Goal: Transaction & Acquisition: Purchase product/service

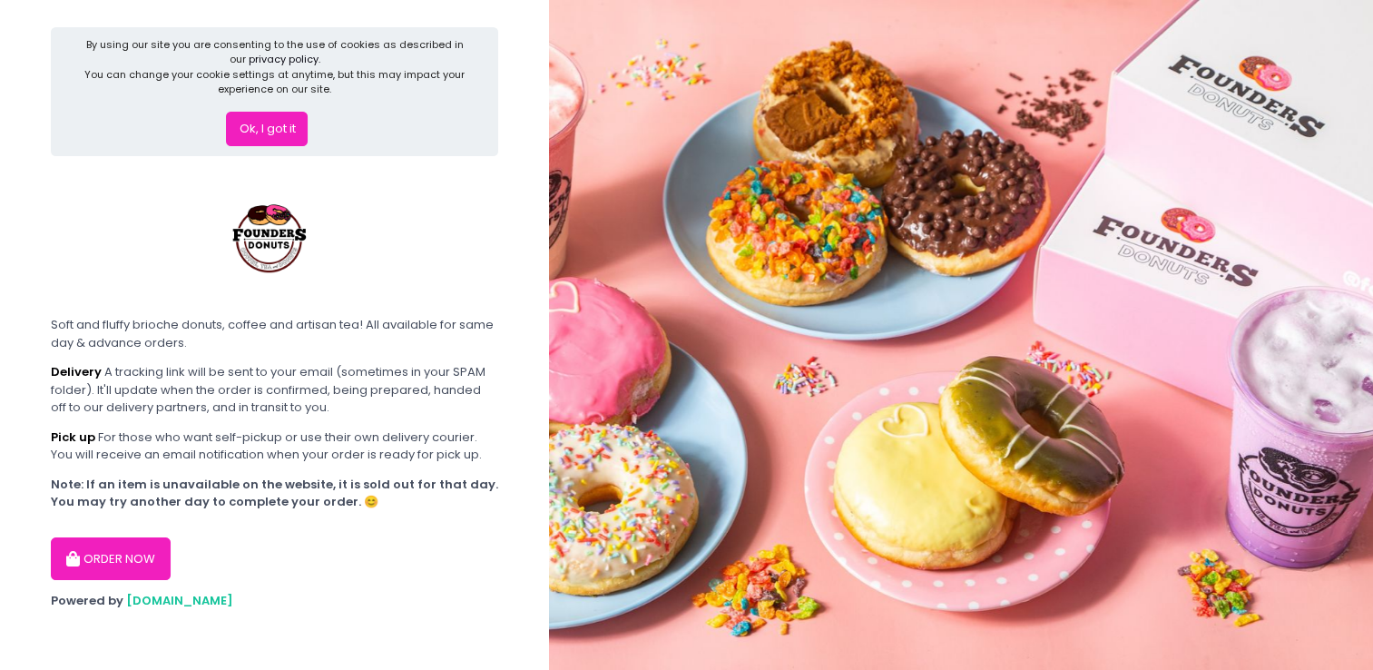
click at [120, 550] on button "ORDER NOW" at bounding box center [111, 559] width 120 height 44
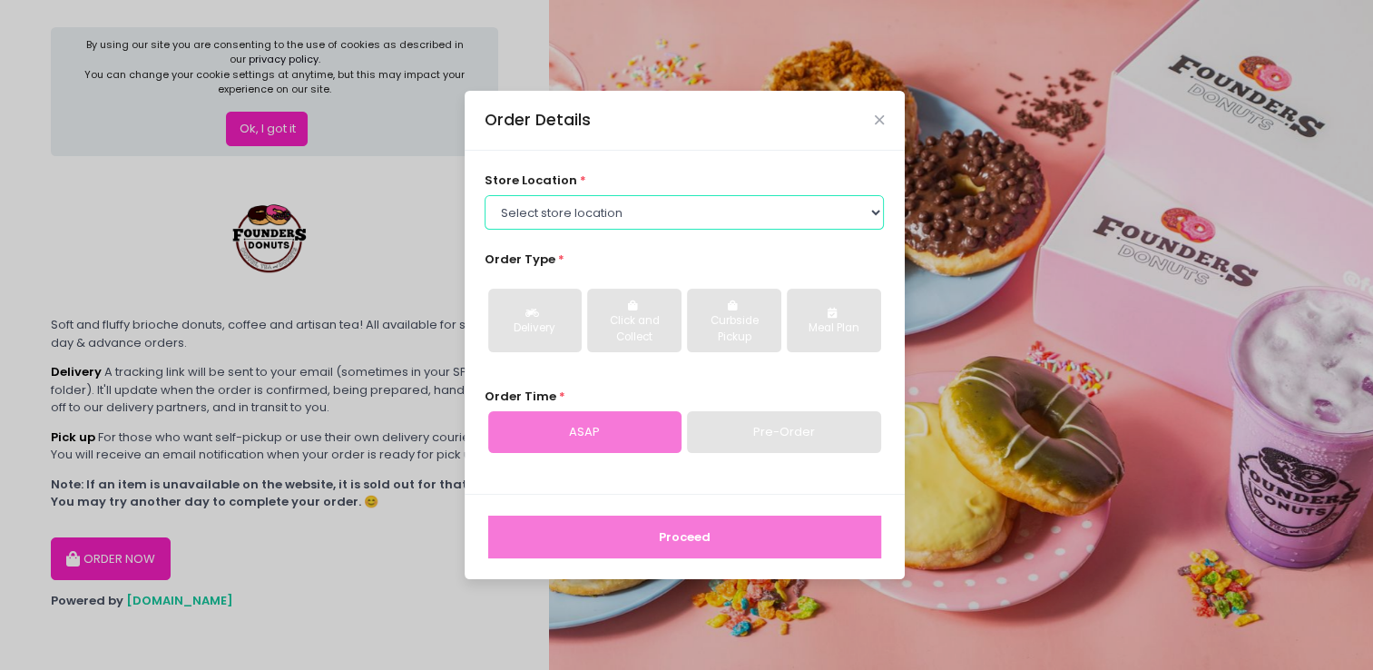
click at [653, 205] on select "Select store location Founders Donuts - [PERSON_NAME] Founders Donuts - [GEOGRA…" at bounding box center [683, 212] width 399 height 34
click at [484, 195] on select "Select store location Founders Donuts - [PERSON_NAME] Founders Donuts - [GEOGRA…" at bounding box center [683, 212] width 399 height 34
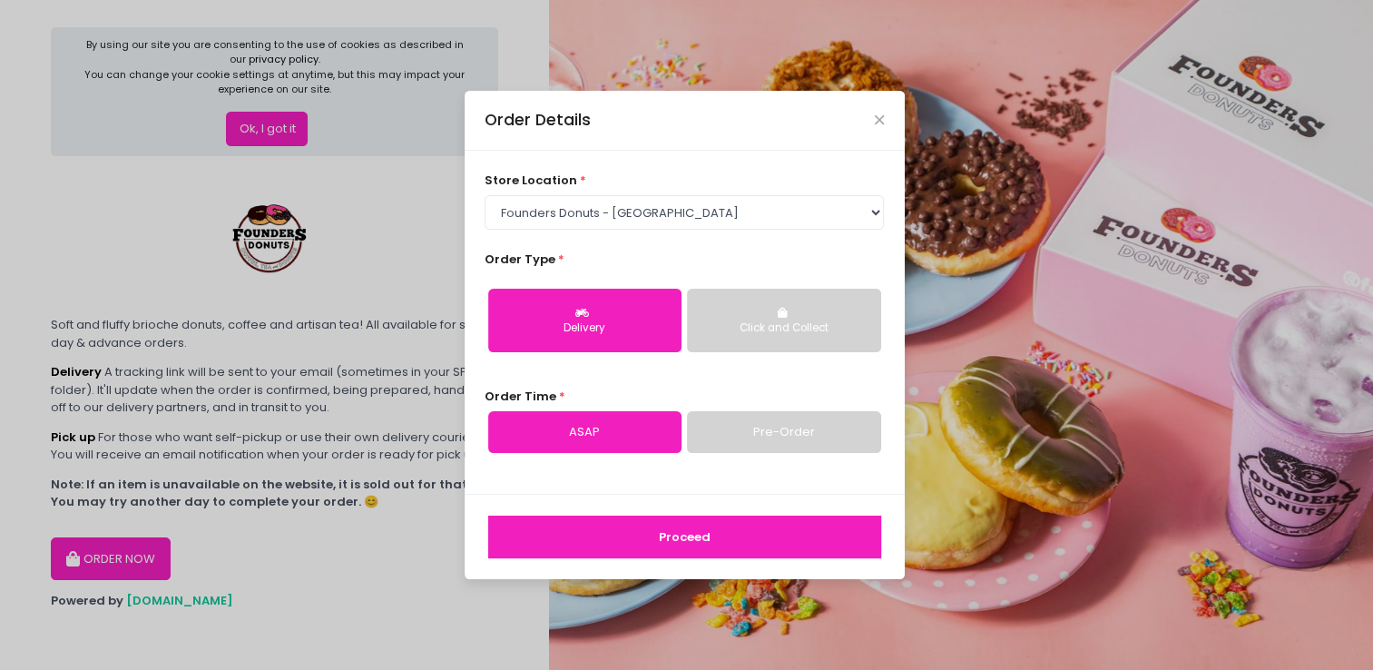
click at [677, 535] on button "Proceed" at bounding box center [684, 537] width 393 height 44
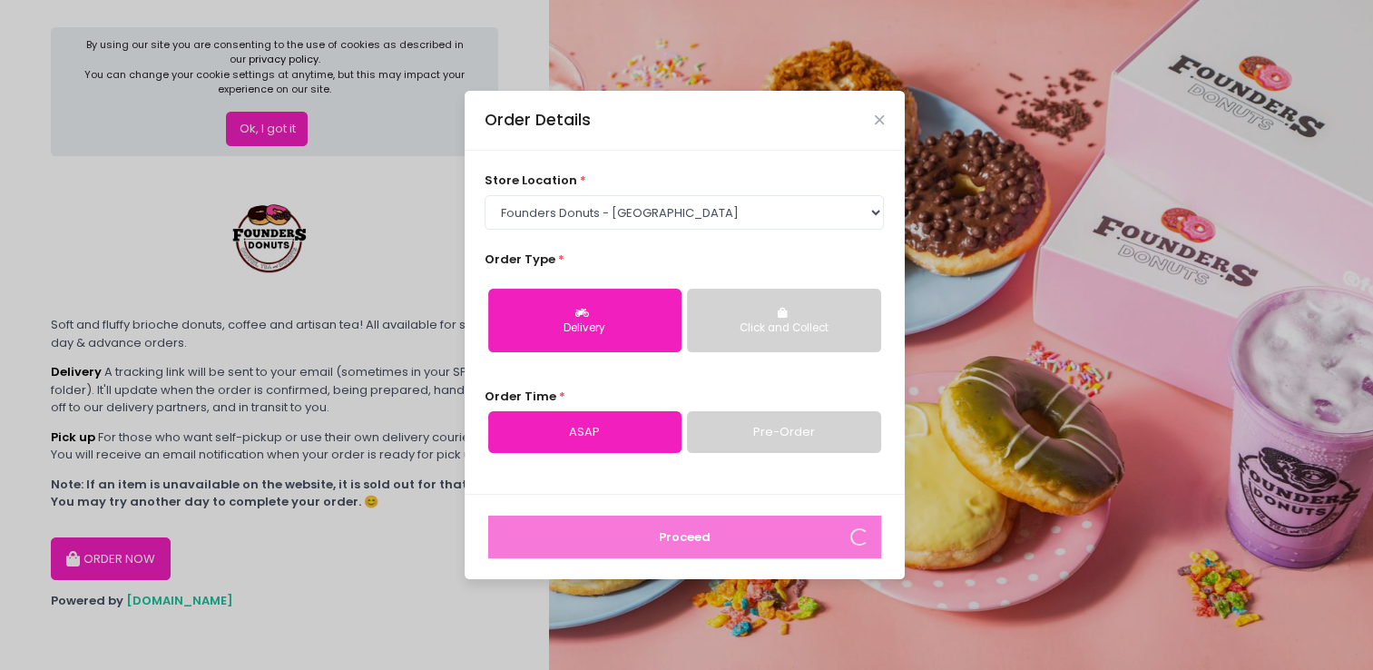
click at [885, 220] on div "store location * Select store location Founders Donuts - [PERSON_NAME] Founders…" at bounding box center [685, 322] width 440 height 343
click at [872, 216] on select "Select store location Founders Donuts - [PERSON_NAME] Founders Donuts - [GEOGRA…" at bounding box center [683, 212] width 399 height 34
select select "6823519f7f461c106b9614ee"
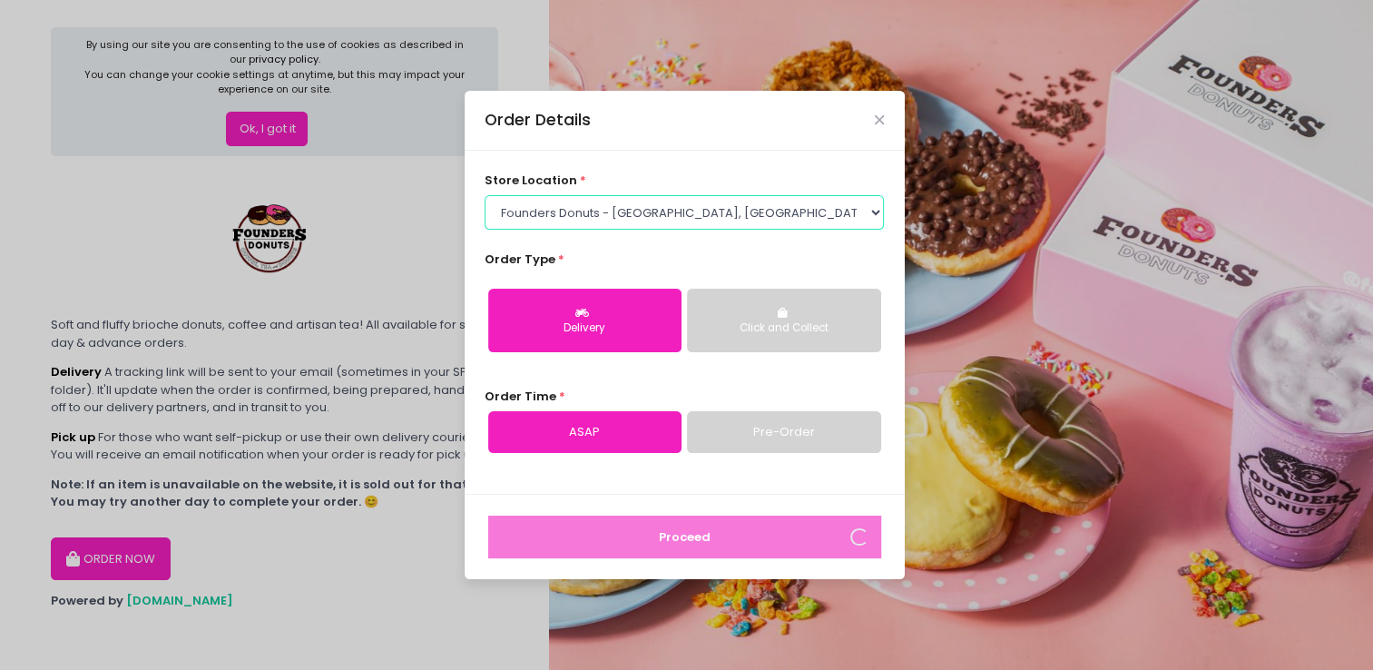
click at [484, 195] on select "Select store location Founders Donuts - [PERSON_NAME] Founders Donuts - [GEOGRA…" at bounding box center [683, 212] width 399 height 34
click at [617, 302] on button "Delivery" at bounding box center [584, 321] width 193 height 64
click at [601, 454] on div "store location * Select store location Founders Donuts - [PERSON_NAME] Founders…" at bounding box center [685, 322] width 440 height 343
click at [882, 121] on icon "Close" at bounding box center [879, 120] width 9 height 14
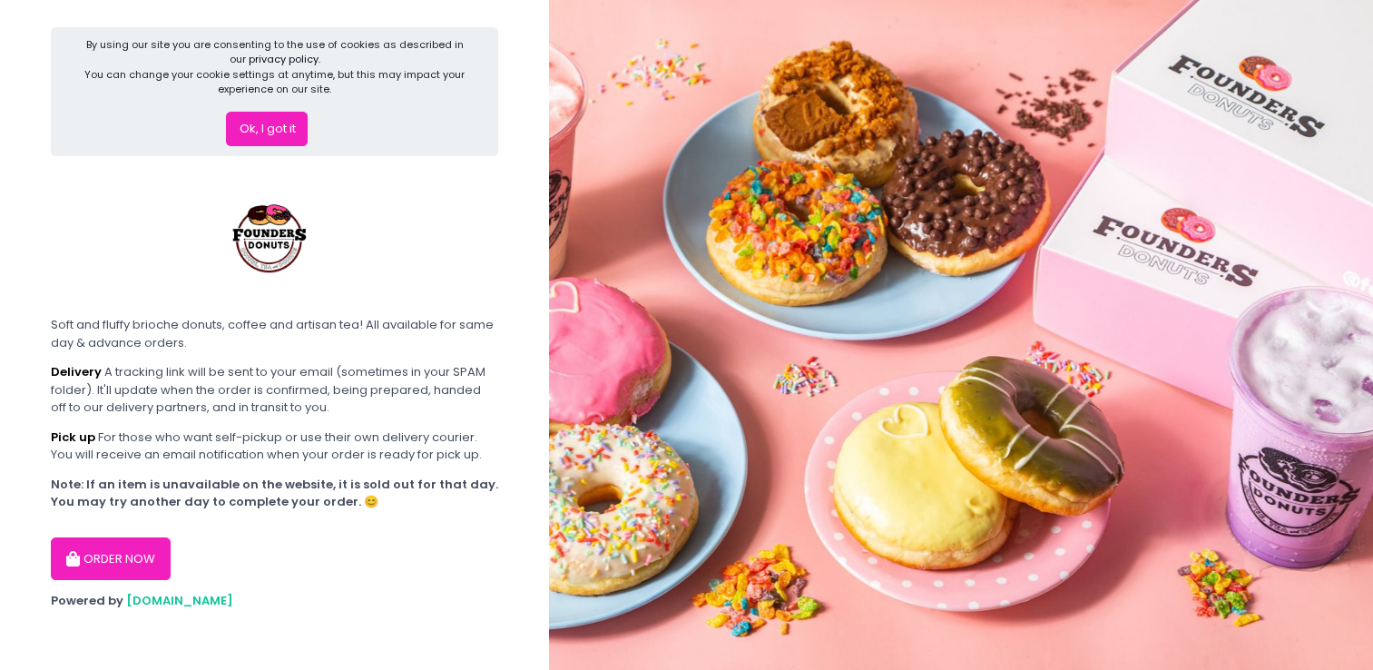
click at [132, 550] on button "ORDER NOW" at bounding box center [111, 559] width 120 height 44
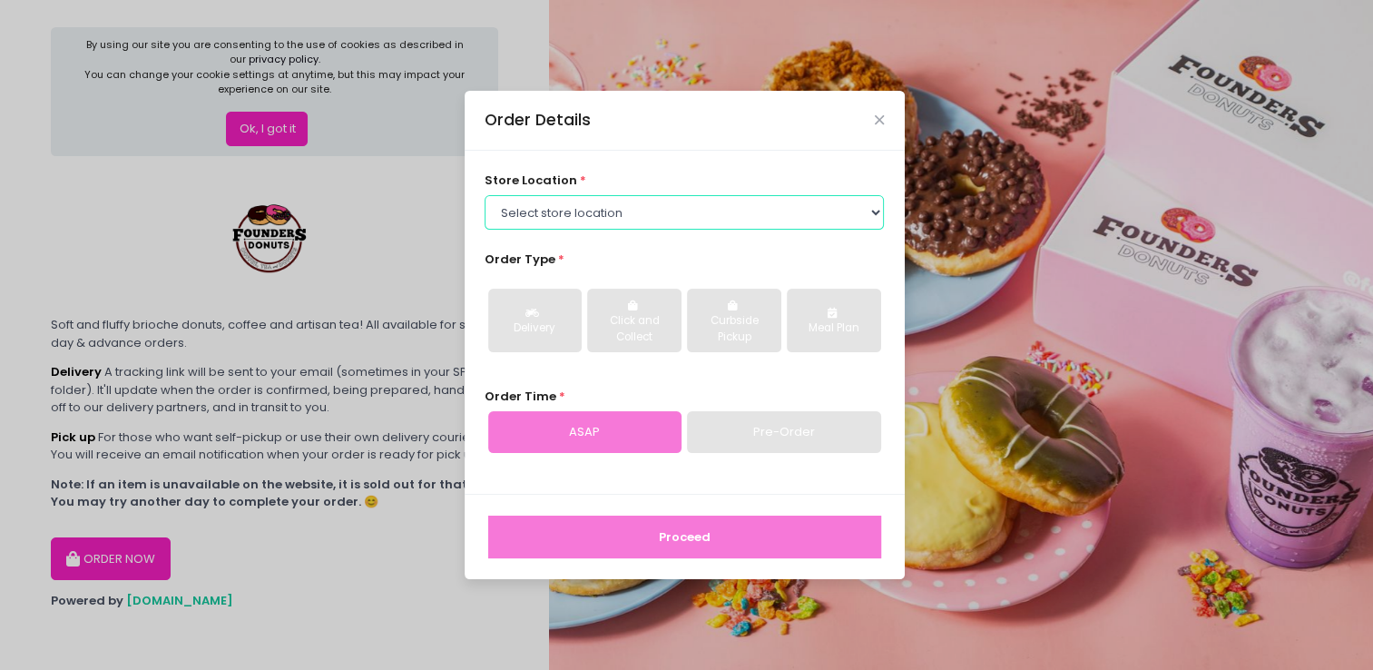
click at [837, 219] on select "Select store location Founders Donuts - [PERSON_NAME] Founders Donuts - [GEOGRA…" at bounding box center [683, 212] width 399 height 34
select select "6823519f7f461c106b9614ee"
click at [484, 195] on select "Select store location Founders Donuts - [PERSON_NAME] Founders Donuts - [GEOGRA…" at bounding box center [683, 212] width 399 height 34
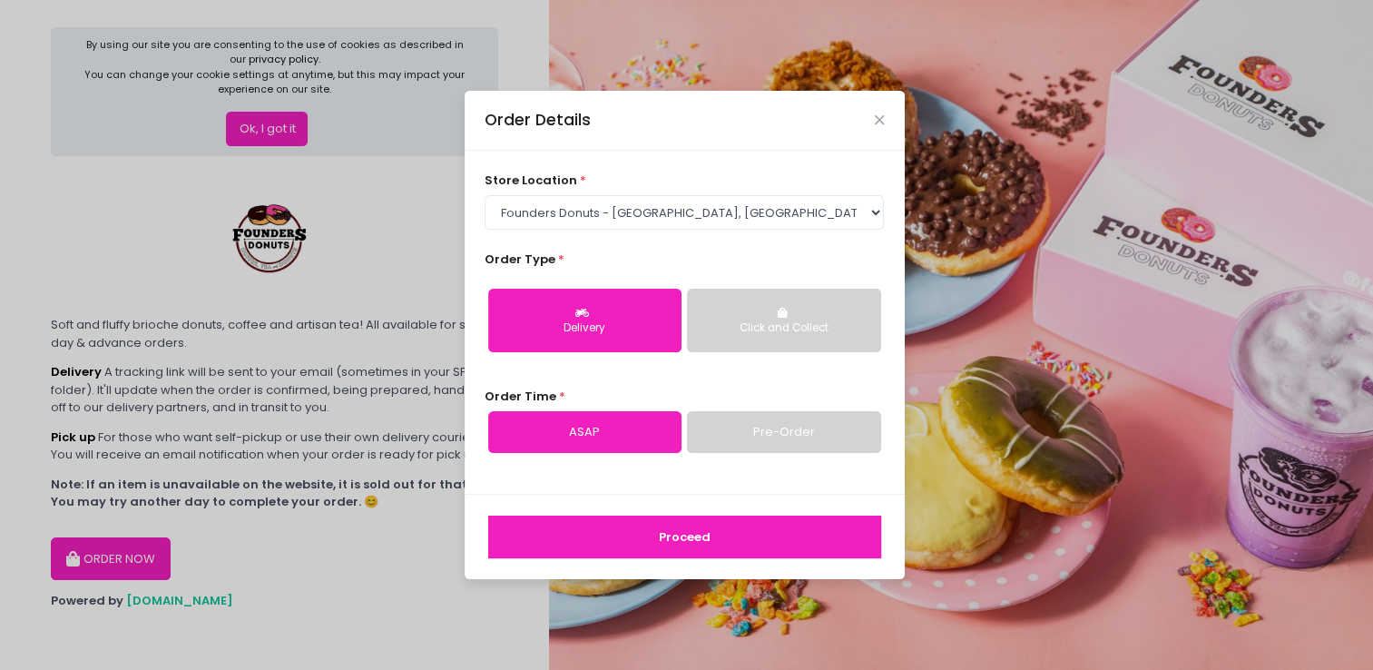
click at [621, 339] on button "Delivery" at bounding box center [584, 321] width 193 height 64
click at [633, 434] on link "ASAP" at bounding box center [584, 432] width 193 height 42
click at [764, 419] on link "Pre-Order" at bounding box center [783, 432] width 193 height 42
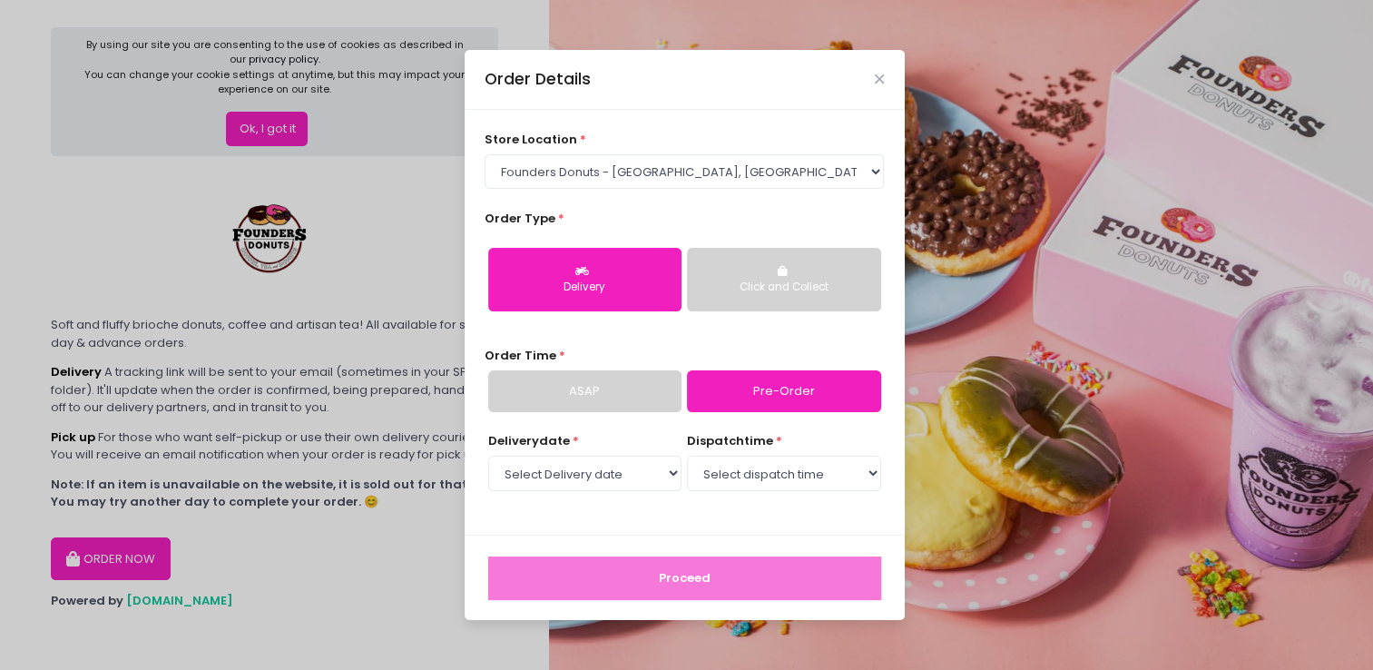
select select "2025-10-02"
click at [642, 468] on select "Select Delivery date Thursday, Oct 2nd Friday, Oct 3rd Saturday, Oct 4th Sunday…" at bounding box center [584, 472] width 193 height 34
click at [488, 455] on select "Select Delivery date Thursday, Oct 2nd Friday, Oct 3rd Saturday, Oct 4th Sunday…" at bounding box center [584, 472] width 193 height 34
click at [861, 474] on select "Select dispatch time 03:00 PM - 03:30 PM 03:30 PM - 04:00 PM 04:00 PM - 04:30 P…" at bounding box center [783, 472] width 193 height 34
select select "16:00"
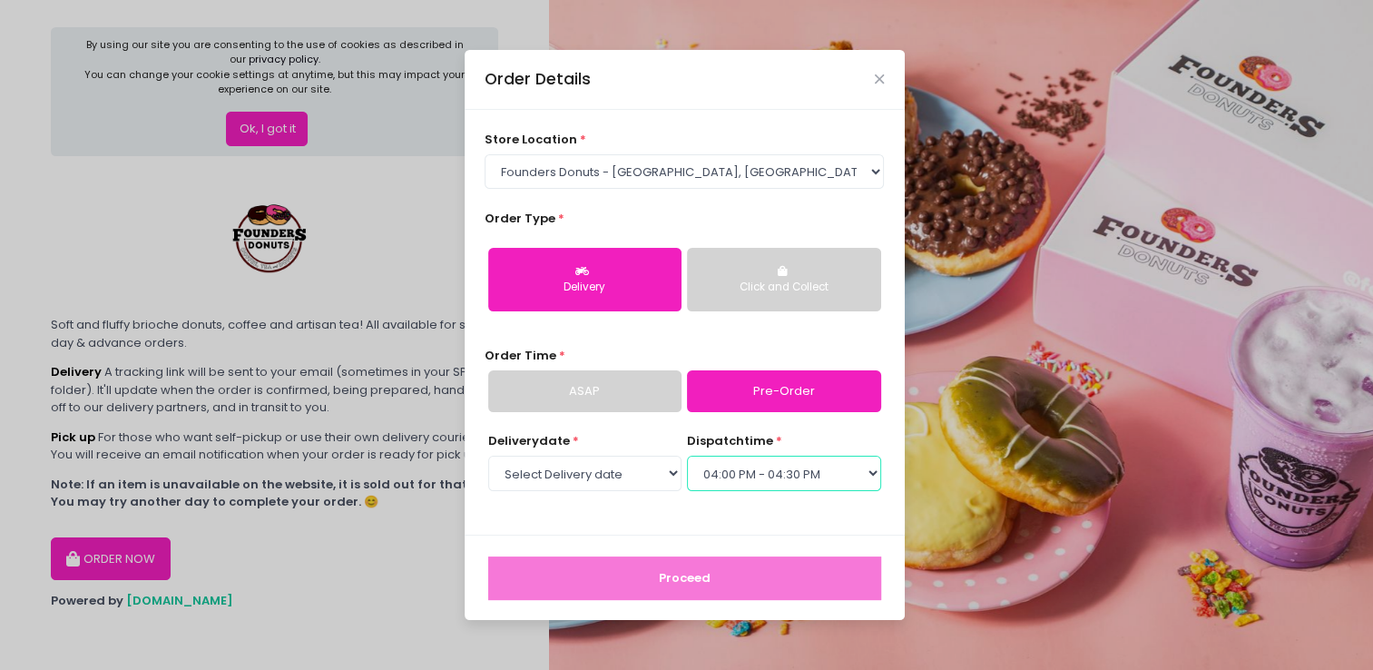
click at [687, 455] on select "Select dispatch time 03:00 PM - 03:30 PM 03:30 PM - 04:00 PM 04:00 PM - 04:30 P…" at bounding box center [783, 472] width 193 height 34
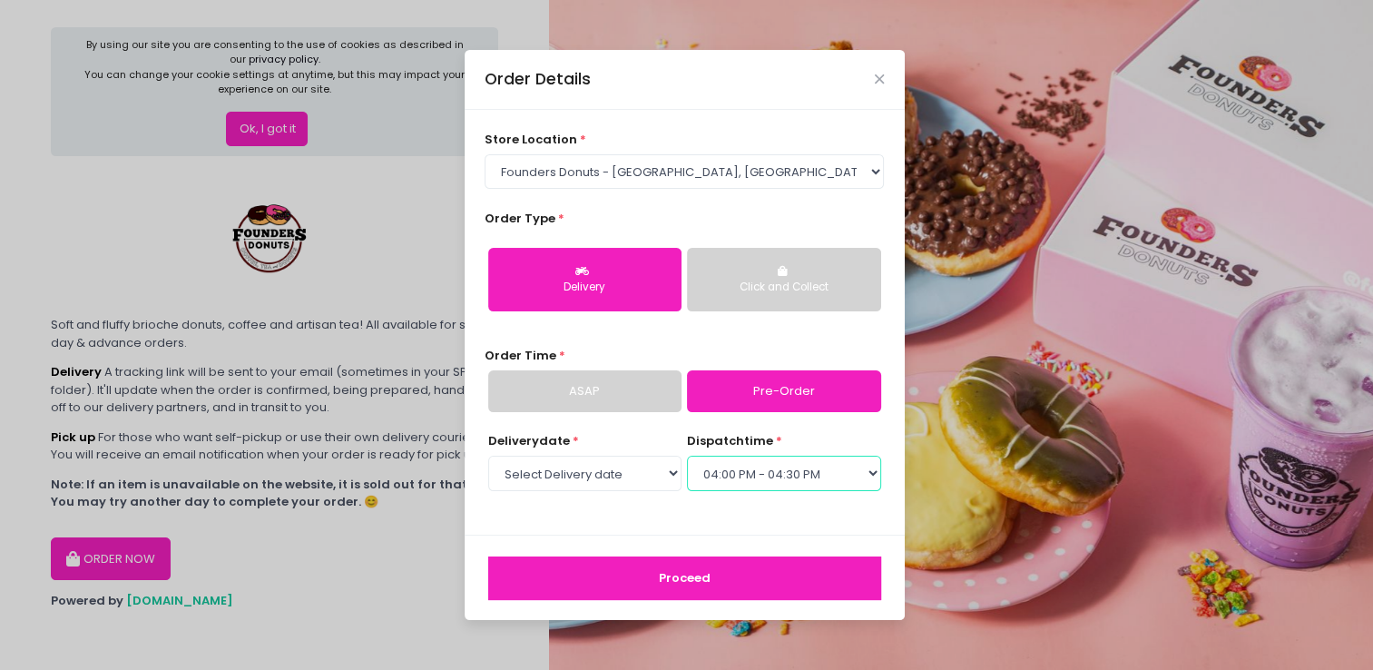
click at [859, 465] on select "Select dispatch time 03:00 PM - 03:30 PM 03:30 PM - 04:00 PM 04:00 PM - 04:30 P…" at bounding box center [783, 472] width 193 height 34
click at [709, 592] on button "Proceed" at bounding box center [684, 578] width 393 height 44
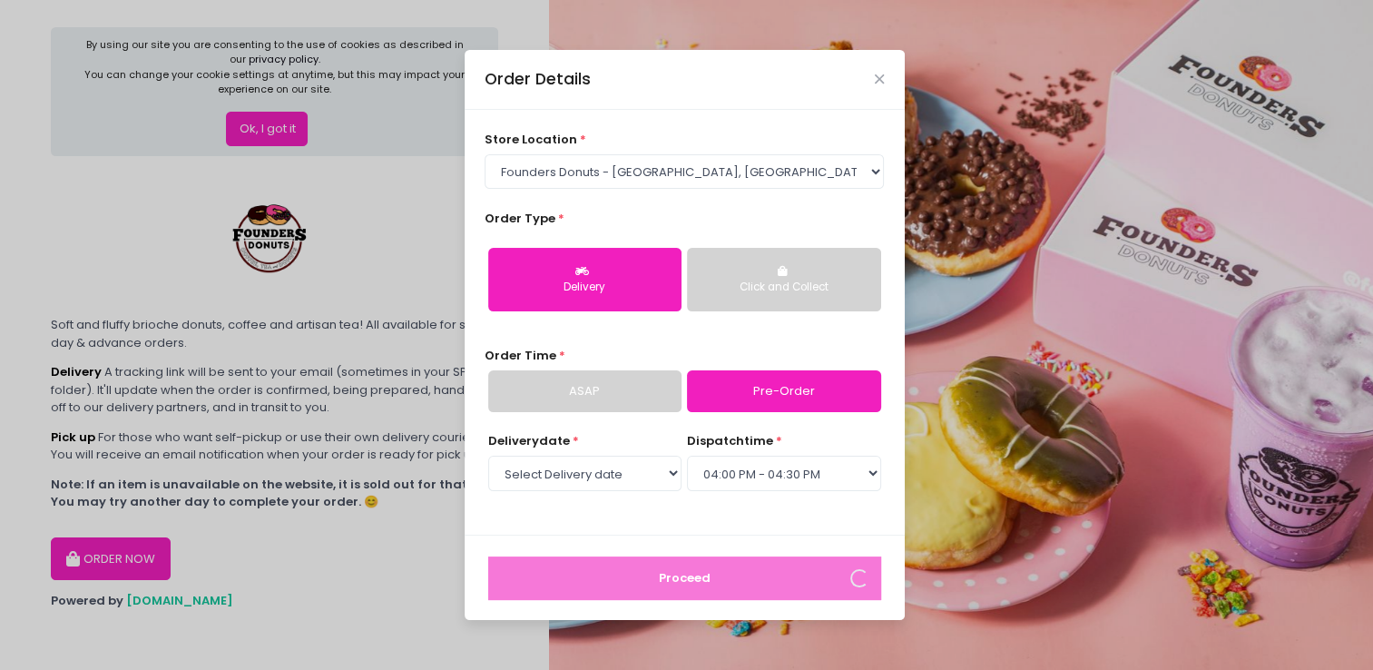
click at [600, 298] on button "Delivery" at bounding box center [584, 280] width 193 height 64
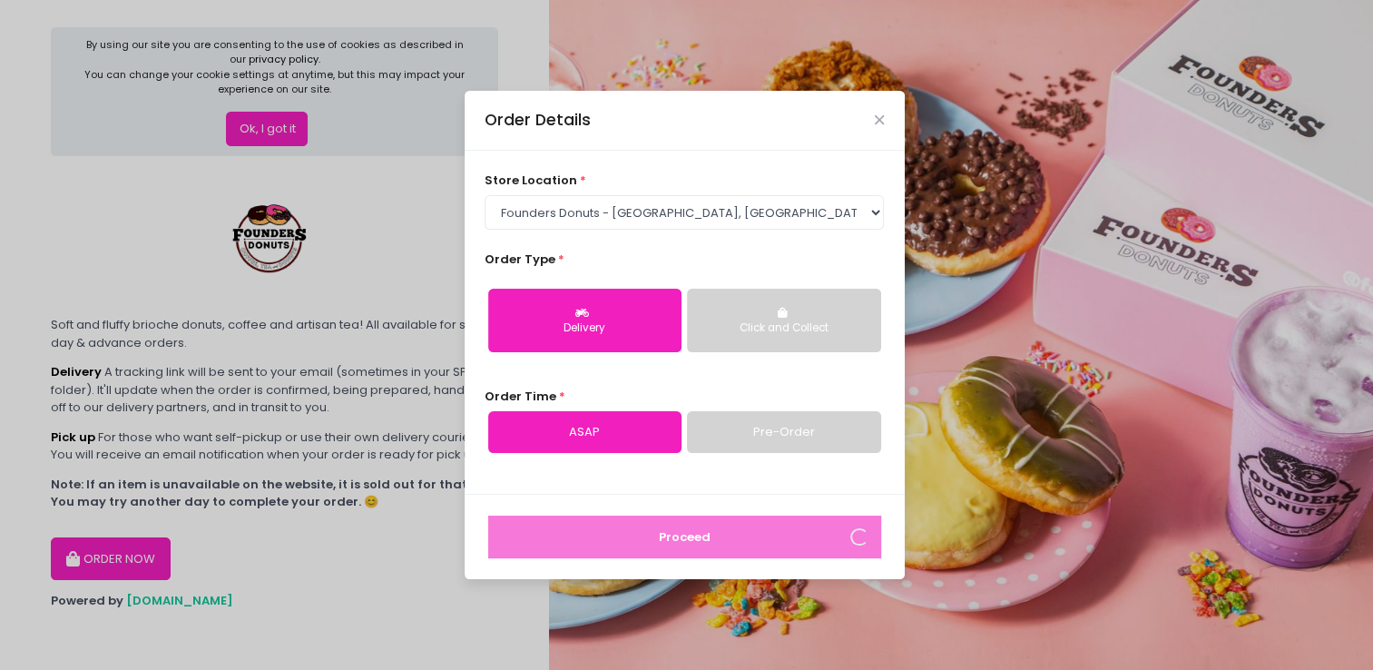
click at [810, 416] on link "Pre-Order" at bounding box center [783, 432] width 193 height 42
